Goal: Information Seeking & Learning: Learn about a topic

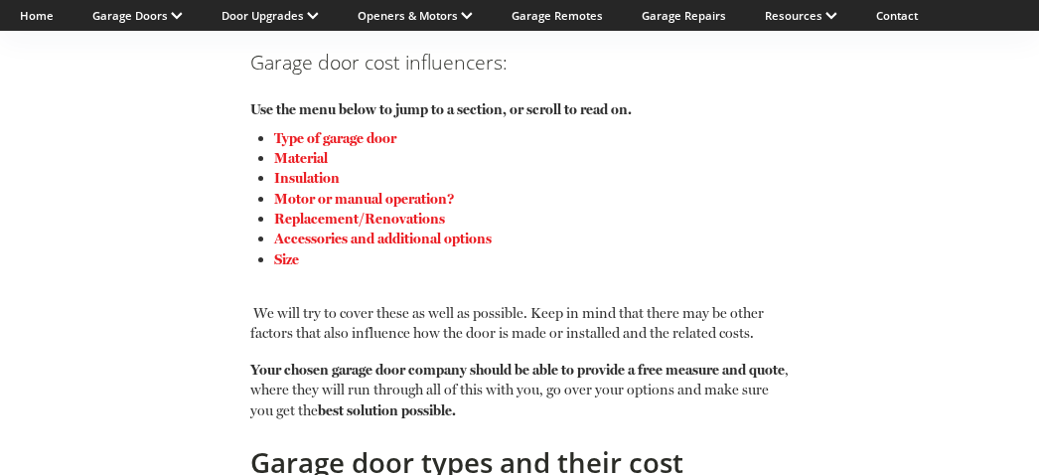
scroll to position [1297, 0]
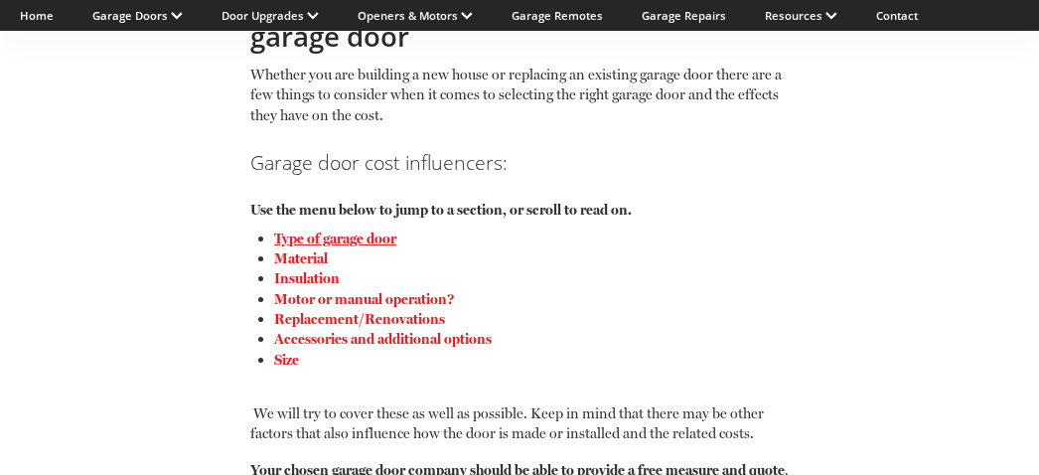
click at [335, 238] on link "Type of garage door" at bounding box center [335, 237] width 122 height 17
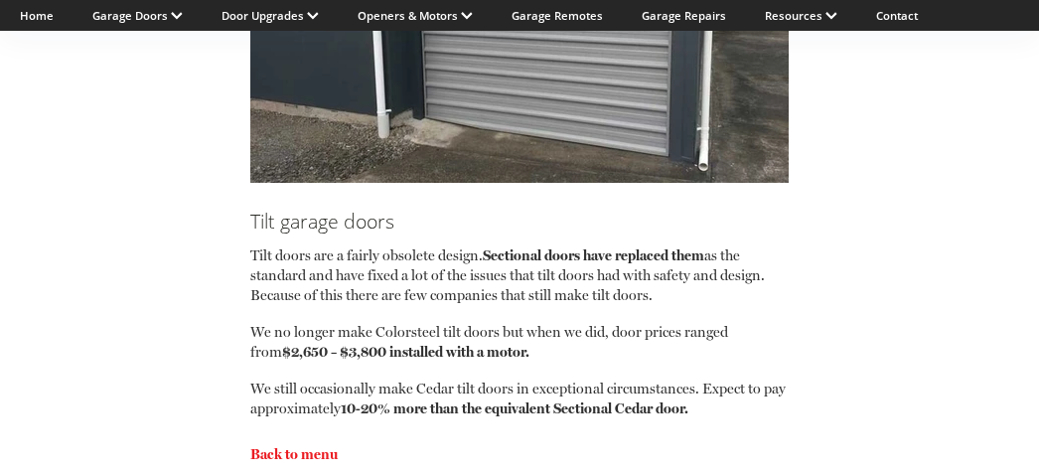
scroll to position [3629, 0]
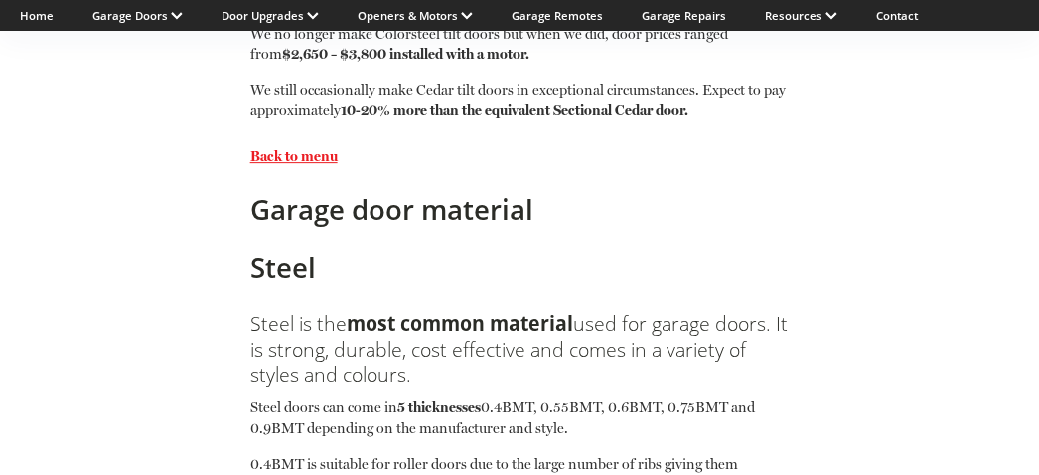
click at [310, 161] on strong "Back to menu" at bounding box center [293, 155] width 87 height 17
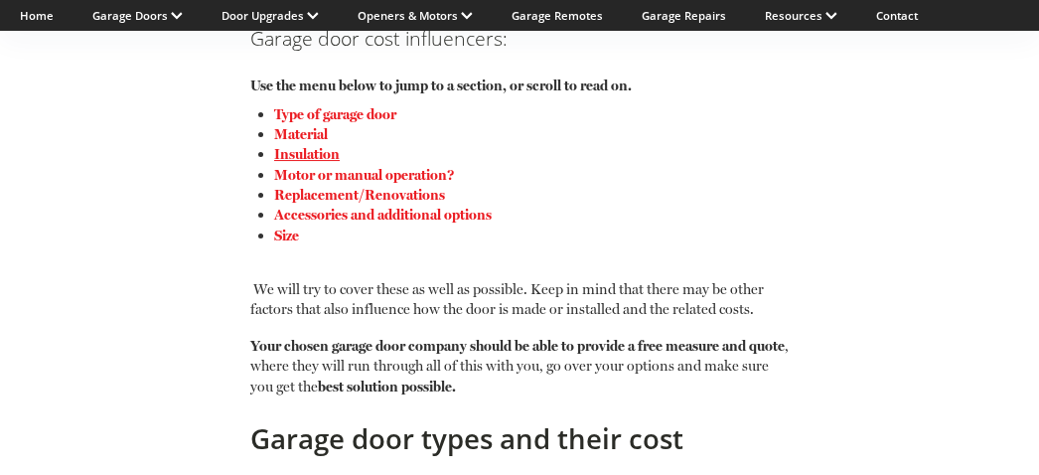
scroll to position [1399, 0]
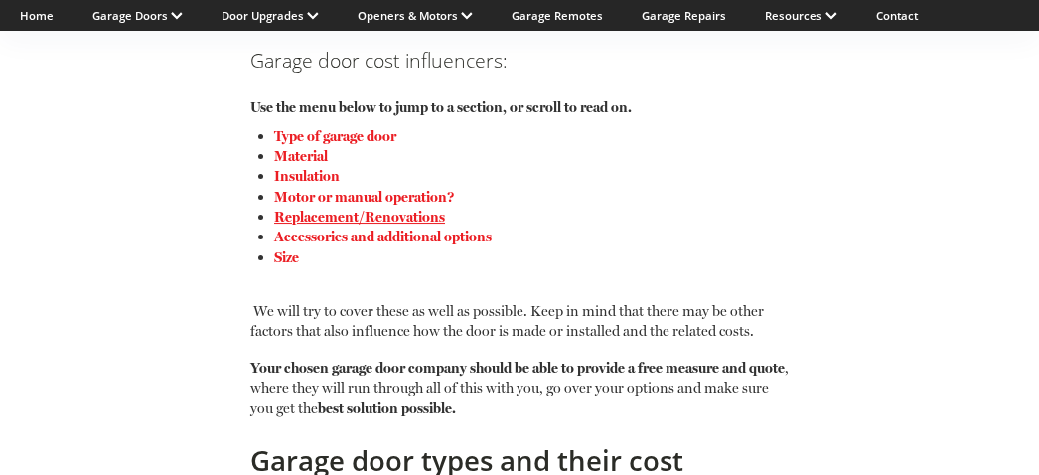
click at [312, 218] on link "Replacement/Renovations" at bounding box center [359, 216] width 171 height 17
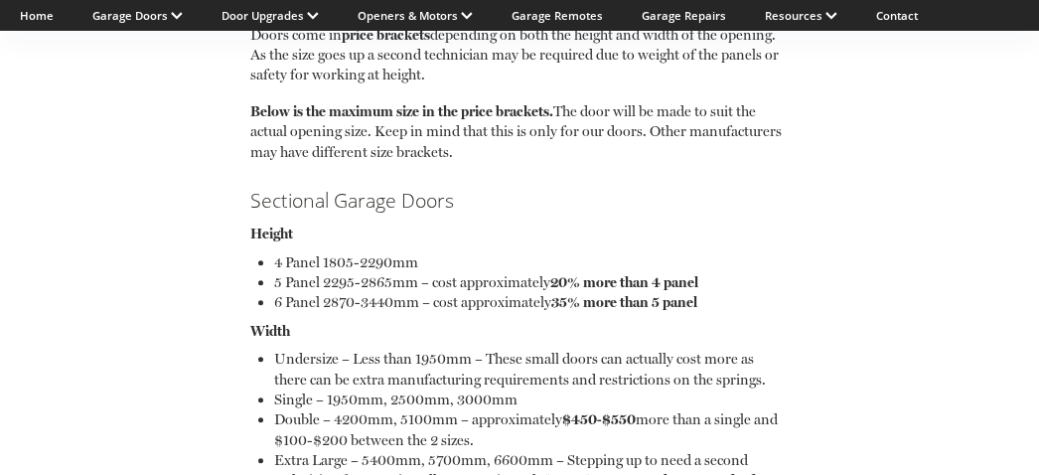
scroll to position [8937, 0]
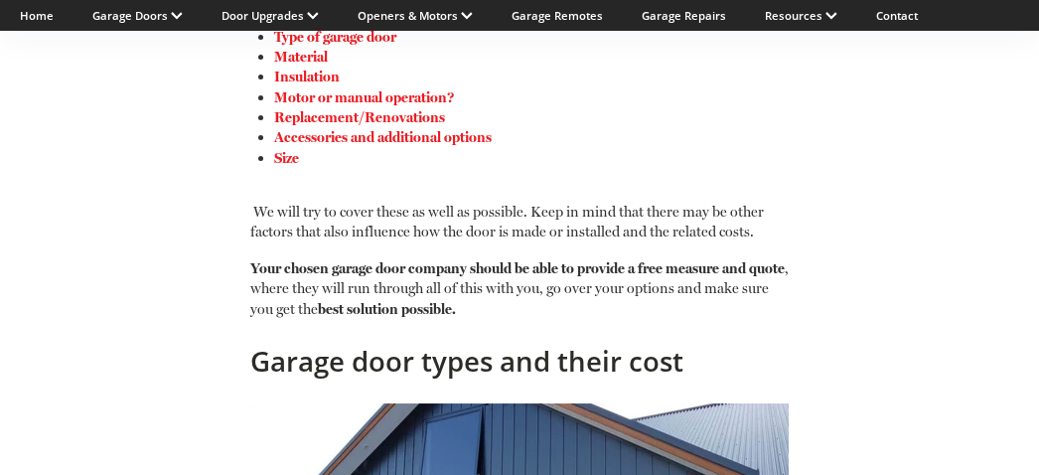
scroll to position [1399, 0]
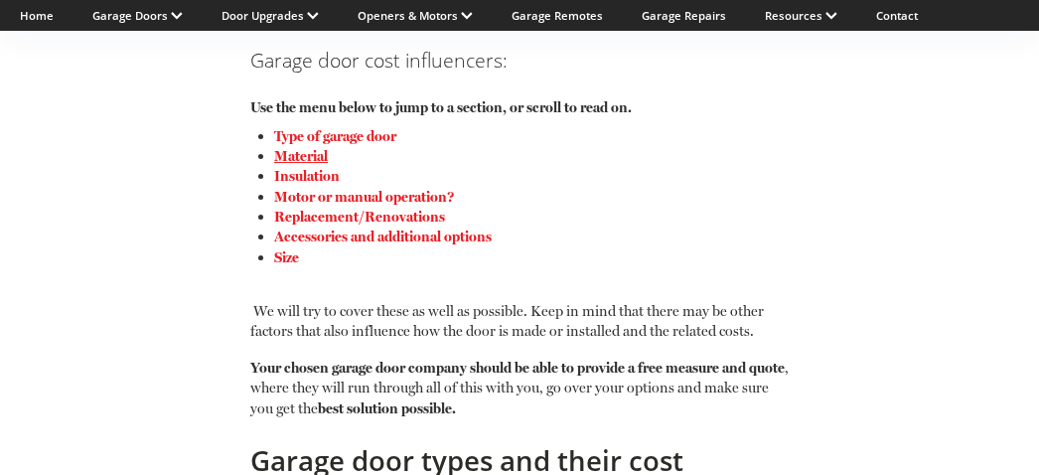
click at [291, 158] on link "Material" at bounding box center [301, 155] width 54 height 17
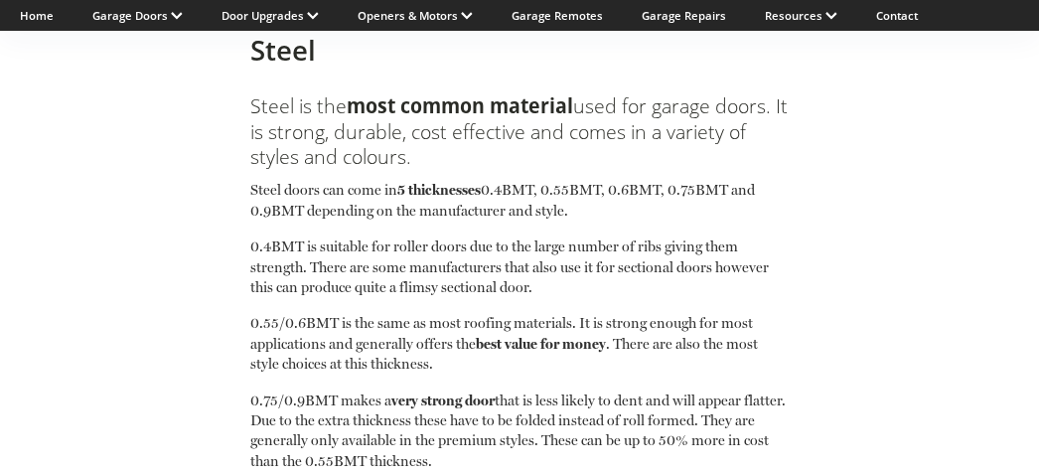
scroll to position [3873, 0]
